Goal: Task Accomplishment & Management: Use online tool/utility

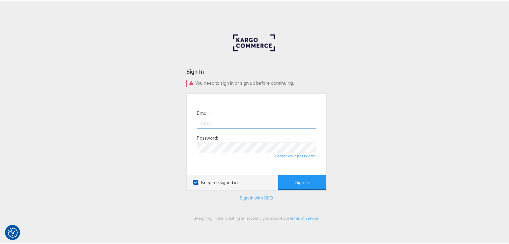
click at [211, 123] on input "email" at bounding box center [257, 122] width 120 height 11
type input "[PERSON_NAME][EMAIL_ADDRESS][PERSON_NAME][DOMAIN_NAME]"
click at [278, 174] on button "Sign In" at bounding box center [302, 181] width 48 height 15
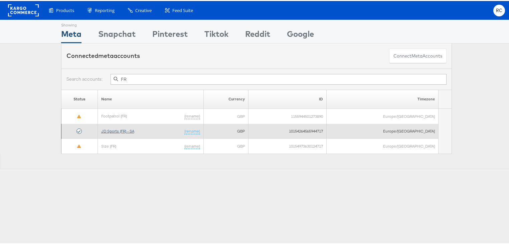
type input "FR"
click at [120, 129] on link "JD Sports (FR) - SA" at bounding box center [117, 129] width 33 height 5
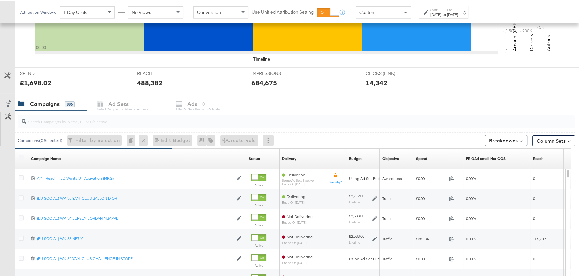
scroll to position [213, 0]
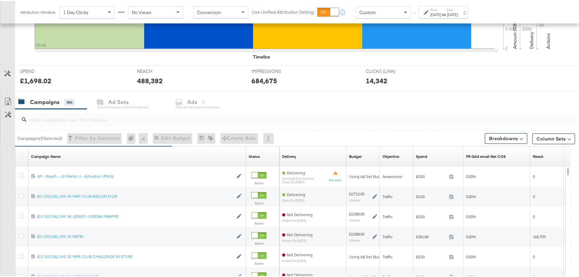
click at [68, 122] on input "search" at bounding box center [275, 115] width 498 height 13
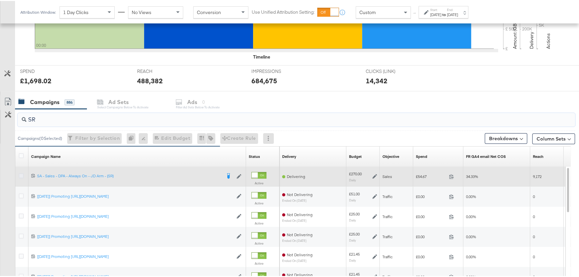
type input "SR"
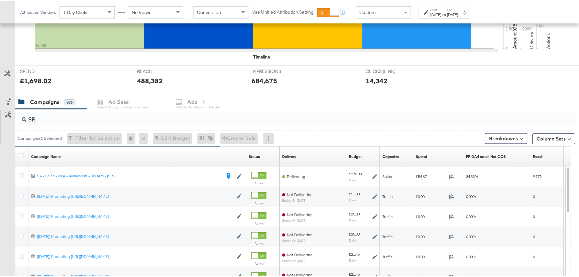
drag, startPoint x: 18, startPoint y: 174, endPoint x: 90, endPoint y: 129, distance: 84.7
click at [19, 174] on icon at bounding box center [21, 174] width 5 height 5
click at [0, 0] on input "checkbox" at bounding box center [0, 0] width 0 height 0
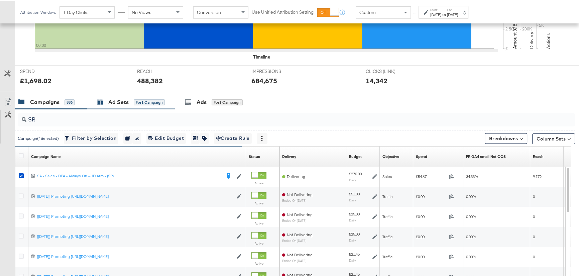
click at [126, 100] on div "Ad Sets" at bounding box center [118, 101] width 20 height 8
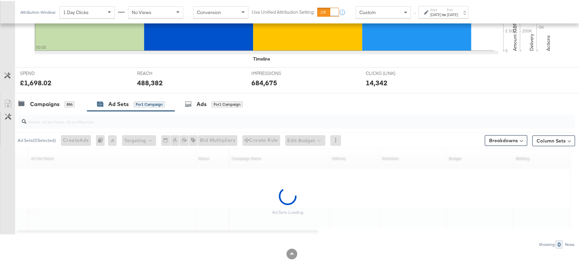
scroll to position [210, 0]
click at [458, 10] on label "End:" at bounding box center [452, 9] width 11 height 4
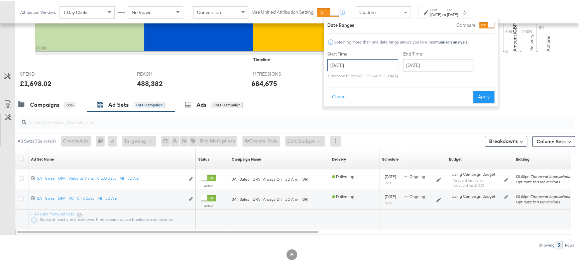
click at [365, 67] on input "September 20th 2025" at bounding box center [362, 64] width 71 height 12
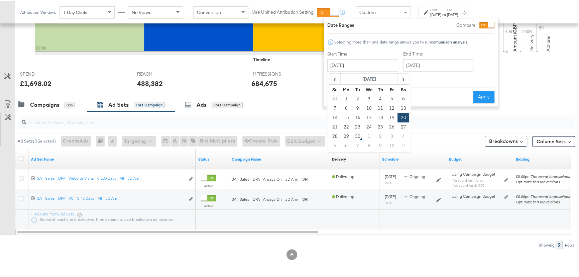
drag, startPoint x: 337, startPoint y: 134, endPoint x: 365, endPoint y: 118, distance: 31.9
click at [338, 133] on td "28" at bounding box center [334, 135] width 11 height 9
type input "September 28th 2025"
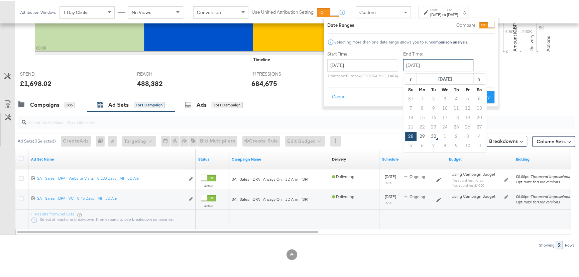
click at [450, 65] on input "September 28th 2025" at bounding box center [438, 64] width 70 height 12
click at [425, 135] on td "29" at bounding box center [422, 135] width 11 height 9
type input "September 29th 2025"
click at [484, 97] on button "Apply" at bounding box center [483, 96] width 21 height 12
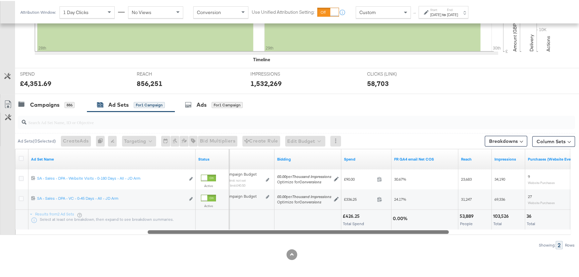
drag, startPoint x: 312, startPoint y: 230, endPoint x: 443, endPoint y: 229, distance: 130.4
click at [443, 229] on div at bounding box center [297, 231] width 301 height 6
